Goal: Communication & Community: Answer question/provide support

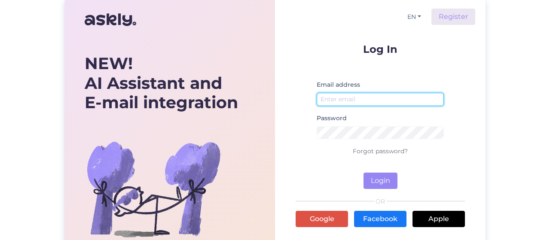
click at [371, 97] on input "email" at bounding box center [379, 99] width 127 height 13
click at [397, 68] on p at bounding box center [379, 69] width 169 height 8
click at [361, 101] on input "email" at bounding box center [379, 99] width 127 height 13
click at [373, 96] on input "email" at bounding box center [379, 99] width 127 height 13
click at [371, 100] on input "email" at bounding box center [379, 99] width 127 height 13
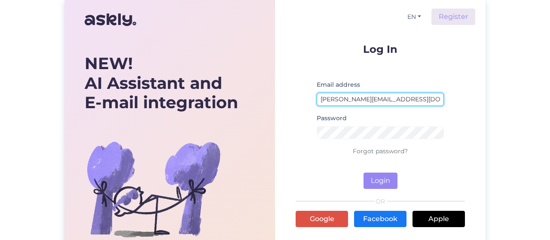
type input "[PERSON_NAME][EMAIL_ADDRESS][DOMAIN_NAME]"
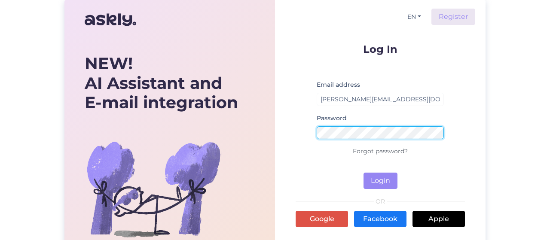
click at [363, 173] on button "Login" at bounding box center [380, 181] width 34 height 16
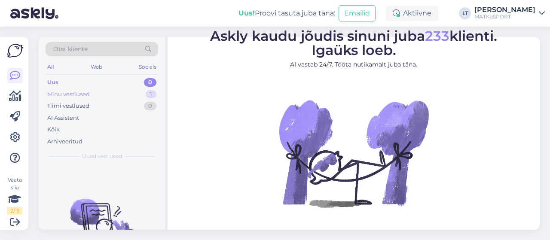
click at [80, 89] on div "Minu vestlused 1" at bounding box center [102, 94] width 113 height 12
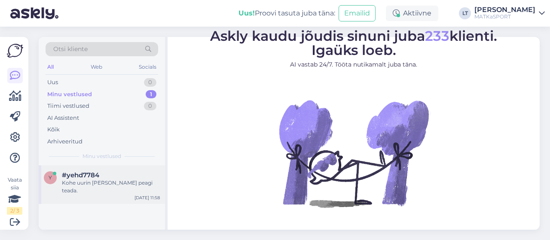
click at [105, 179] on div "Kohe uurin [PERSON_NAME] peagi teada." at bounding box center [111, 186] width 98 height 15
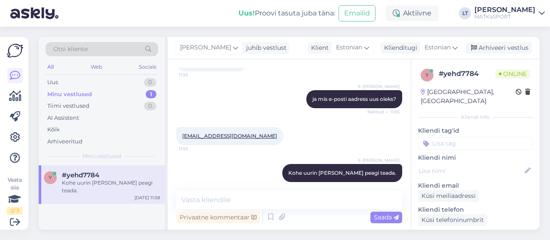
scroll to position [277, 0]
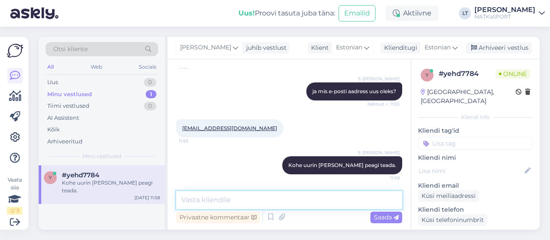
click at [345, 203] on textarea at bounding box center [289, 200] width 226 height 18
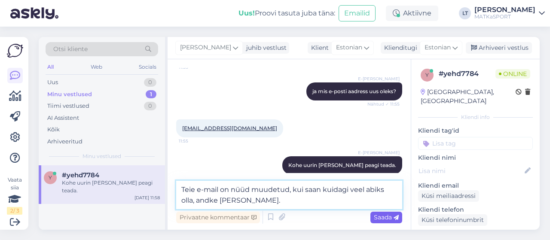
type textarea "Teie e-mail on nüüd muudetud, kui saan kuidagi veel abiks olla, andke [PERSON_N…"
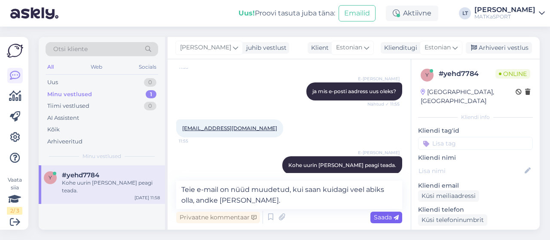
click at [389, 219] on span "Saada" at bounding box center [386, 217] width 25 height 8
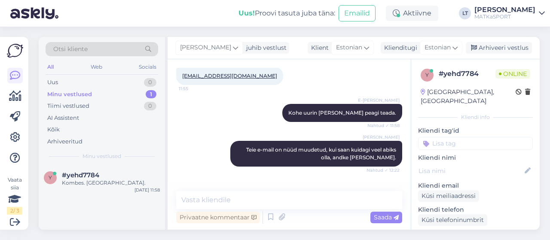
scroll to position [359, 0]
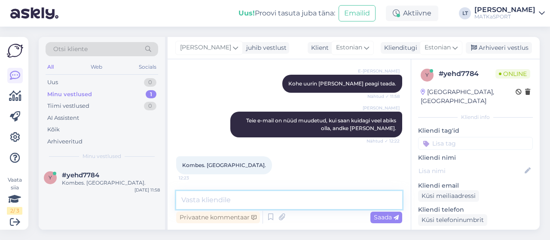
click at [339, 198] on textarea at bounding box center [289, 200] width 226 height 18
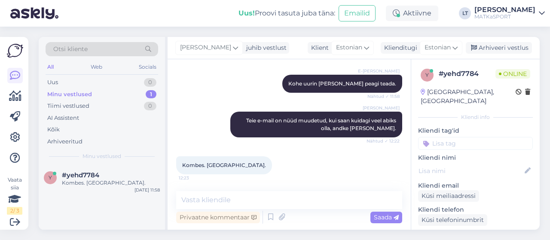
click at [481, 137] on input at bounding box center [475, 143] width 115 height 13
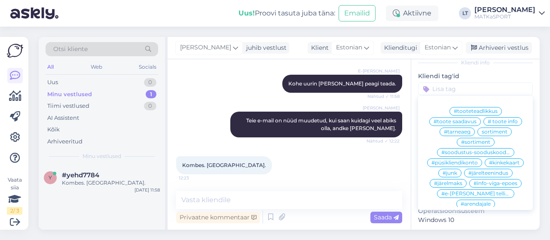
scroll to position [56, 0]
click at [434, 159] on span "#püsikliendikonto" at bounding box center [454, 161] width 46 height 5
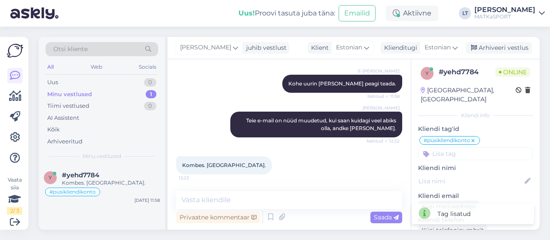
scroll to position [0, 0]
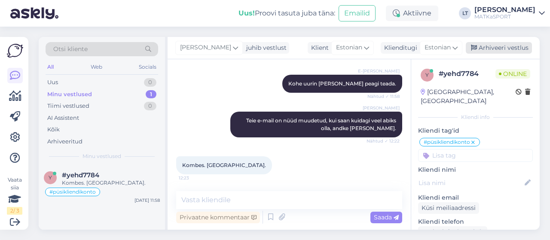
click at [517, 51] on div "Arhiveeri vestlus" at bounding box center [499, 48] width 66 height 12
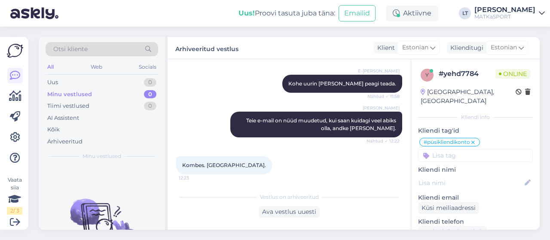
click at [545, 30] on div "Otsi kliente All Web Socials Uus 0 Minu vestlused 0 Tiimi vestlused 0 AI Assist…" at bounding box center [291, 133] width 516 height 213
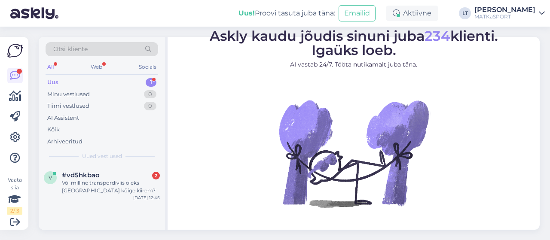
click at [74, 79] on div "Uus 1" at bounding box center [102, 82] width 113 height 12
click at [88, 195] on div "v #vd5hkbao 2 Või milline transpordiviis oleks Tallinnas kõige kiirem? Sep 15 1…" at bounding box center [102, 184] width 126 height 39
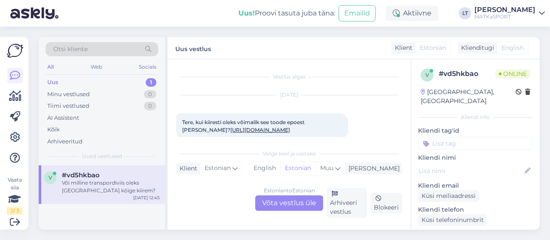
scroll to position [56, 0]
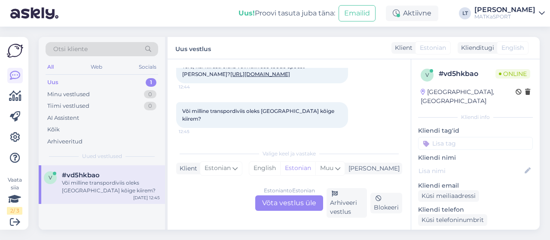
click at [290, 74] on link "https://matkasport.ee/pulsikella-lisad/23077-laadimiskaabel-vertical-9-peak-pea…" at bounding box center [260, 74] width 60 height 6
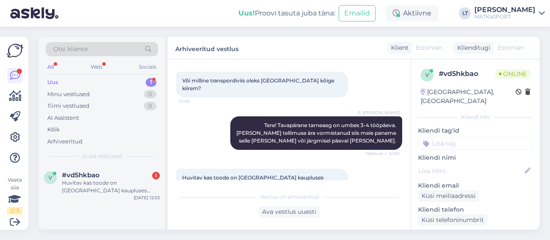
scroll to position [110, 0]
